Goal: Information Seeking & Learning: Learn about a topic

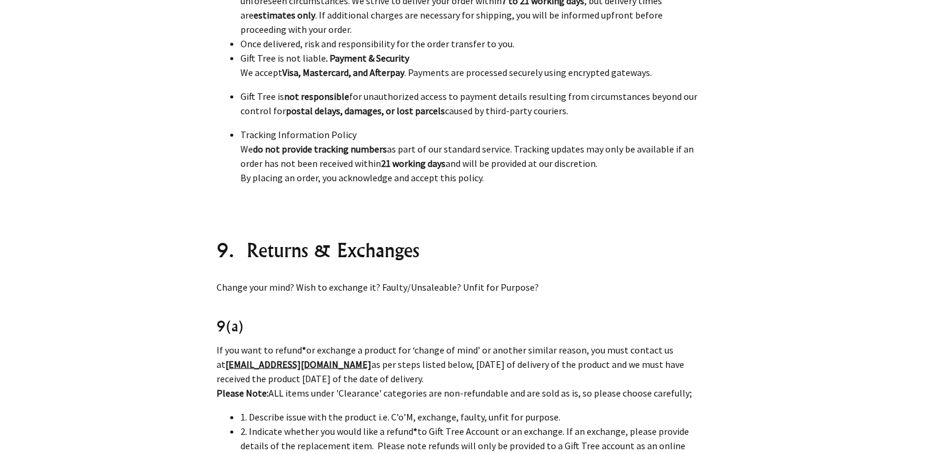
scroll to position [6790, 0]
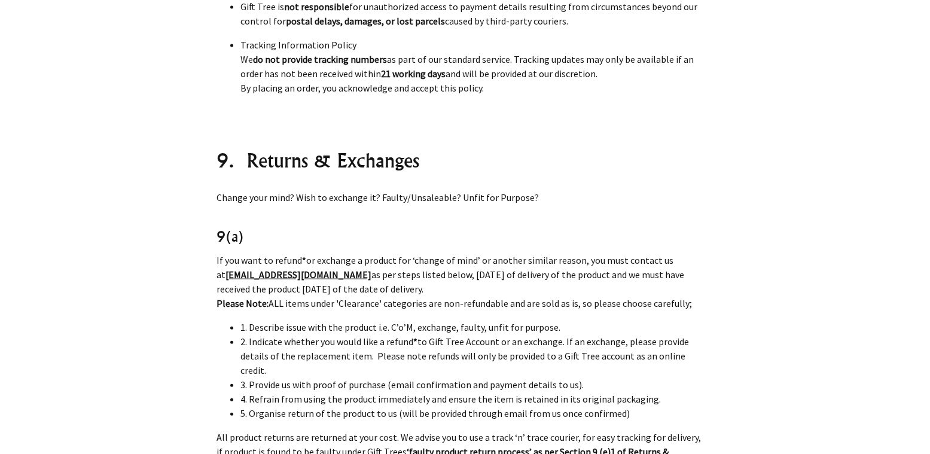
drag, startPoint x: 217, startPoint y: 131, endPoint x: 427, endPoint y: 154, distance: 210.6
click at [427, 253] on p "If you want to refund * or exchange a product for ‘change of mind’ or another s…" at bounding box center [461, 281] width 488 height 57
copy p "f you want to refund * or exchange a product for ‘change of mind’ or another si…"
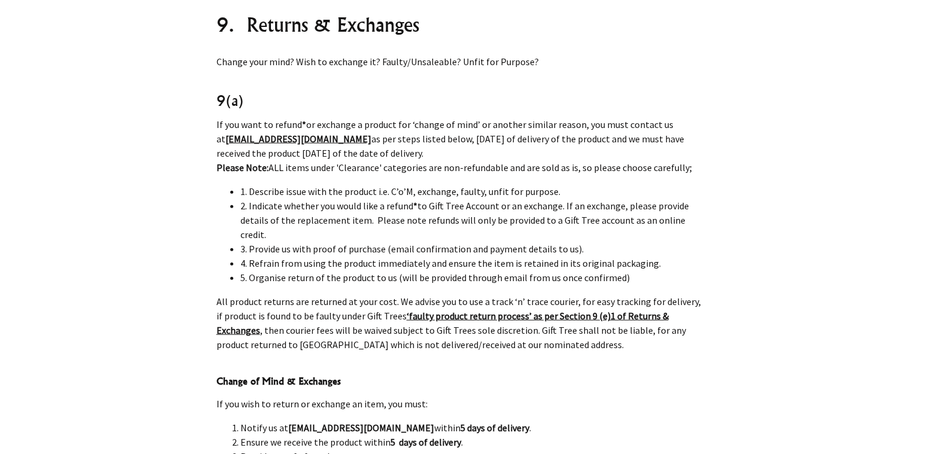
scroll to position [6934, 0]
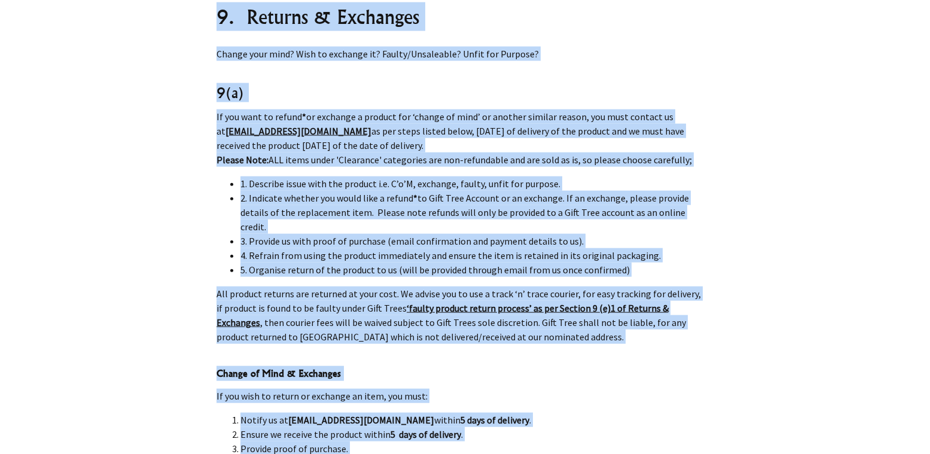
drag, startPoint x: 215, startPoint y: 247, endPoint x: 315, endPoint y: 321, distance: 124.6
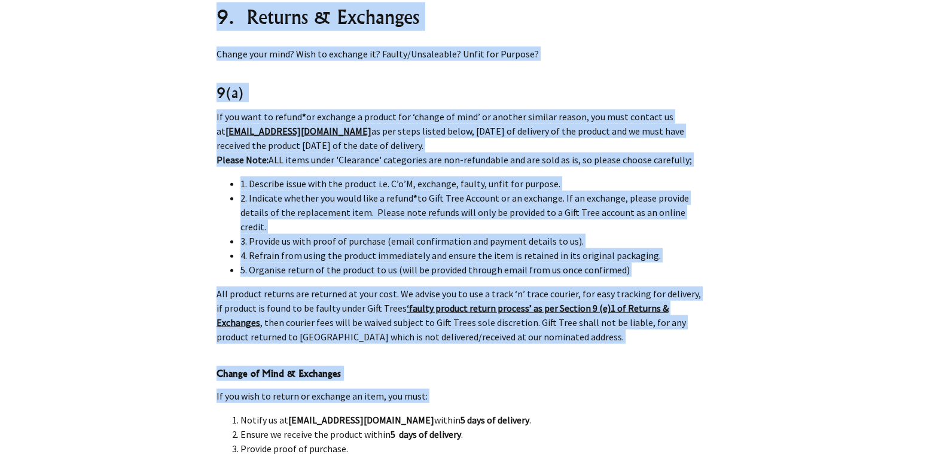
drag, startPoint x: 212, startPoint y: 251, endPoint x: 241, endPoint y: 281, distance: 41.0
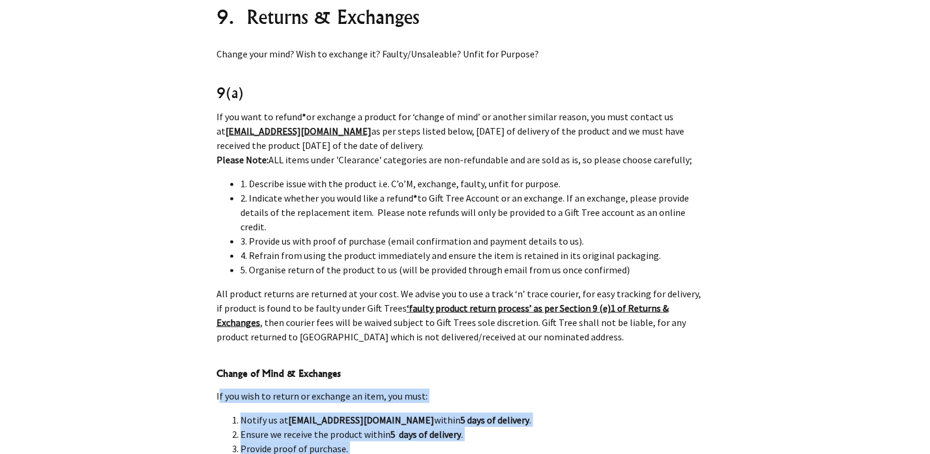
drag, startPoint x: 217, startPoint y: 253, endPoint x: 382, endPoint y: 339, distance: 185.4
copy div "f you wish to return or exchange an item, you must: Notify us at sales@gifttree…"
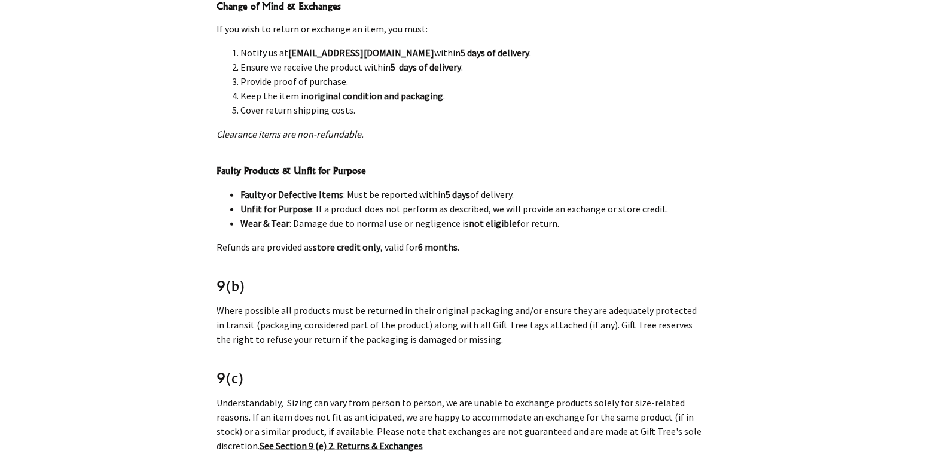
scroll to position [7328, 0]
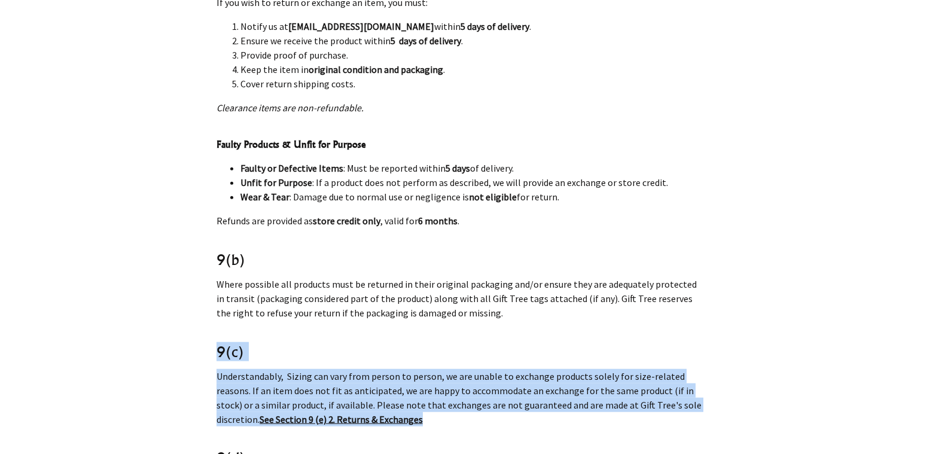
drag, startPoint x: 218, startPoint y: 203, endPoint x: 404, endPoint y: 258, distance: 193.9
copy div "9(c) Understandably, Sizing can vary from person to person, we are unable to ex…"
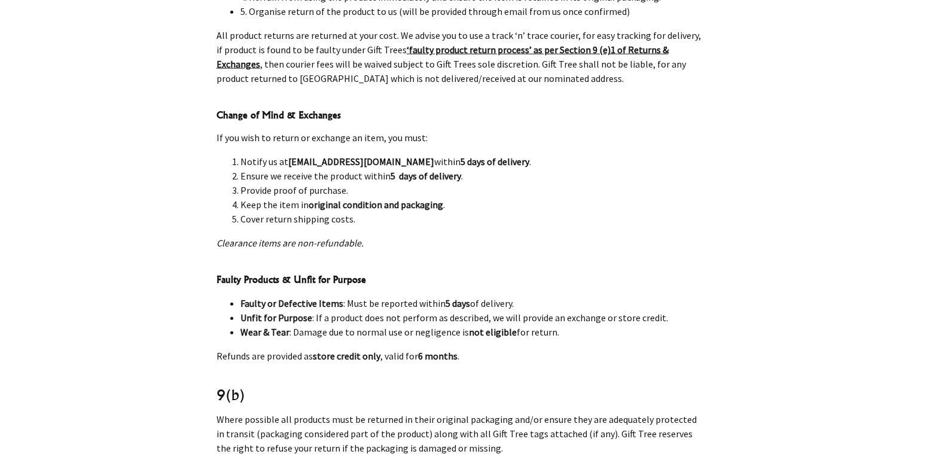
scroll to position [7240, 0]
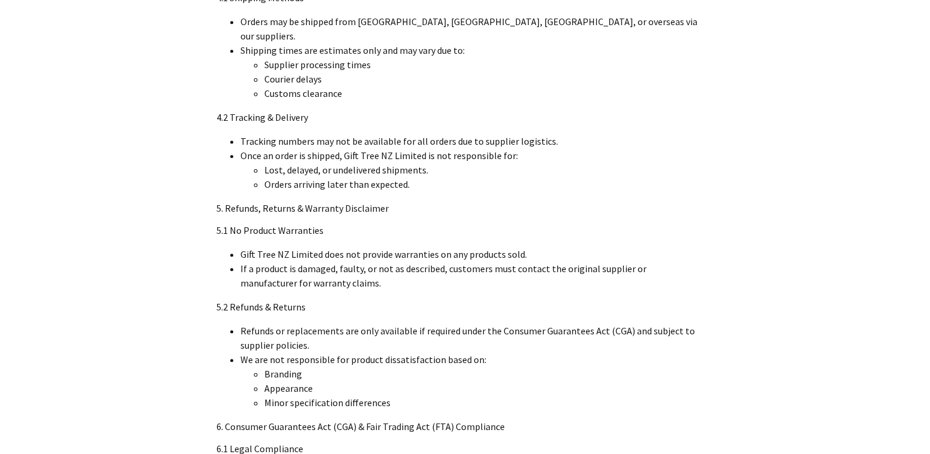
scroll to position [0, 0]
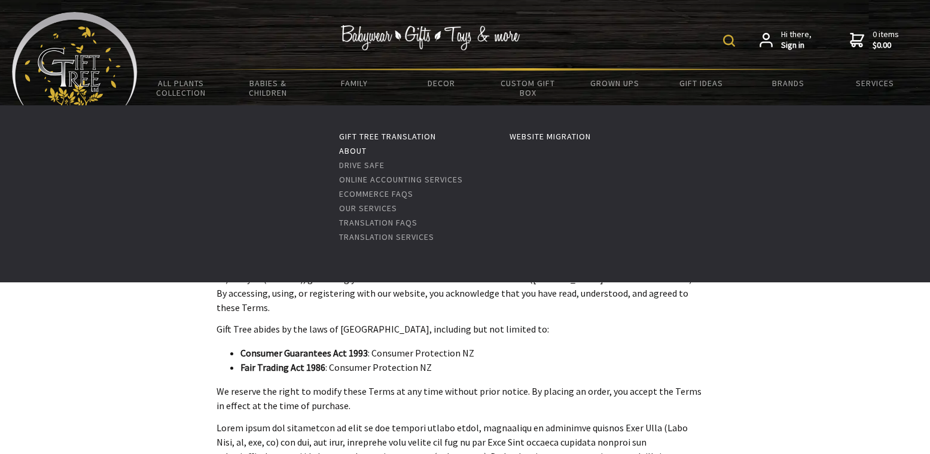
click at [353, 147] on link "About" at bounding box center [353, 150] width 28 height 11
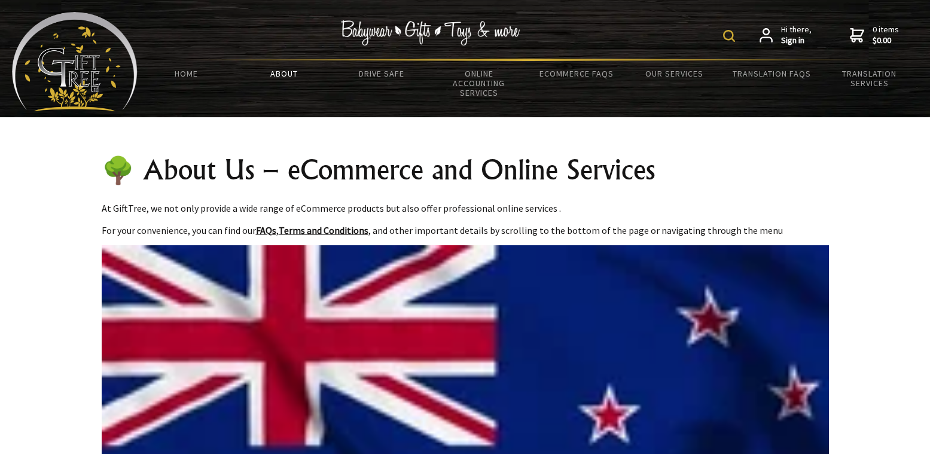
click at [277, 69] on link "About" at bounding box center [284, 73] width 98 height 25
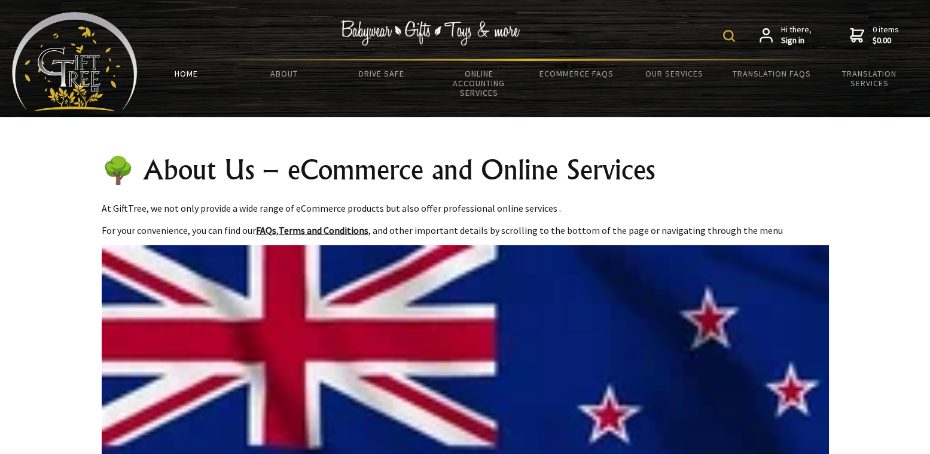
click at [190, 70] on link "HOME" at bounding box center [187, 73] width 98 height 25
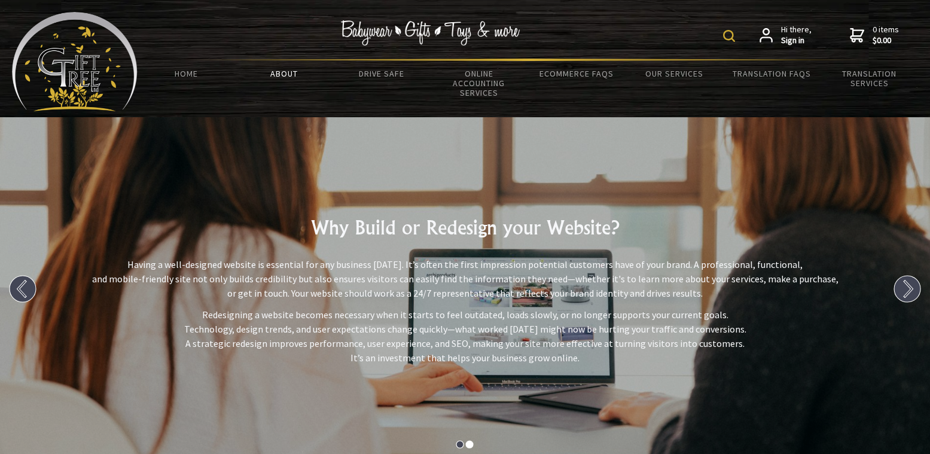
click at [277, 74] on link "About" at bounding box center [284, 73] width 98 height 25
